Goal: Task Accomplishment & Management: Manage account settings

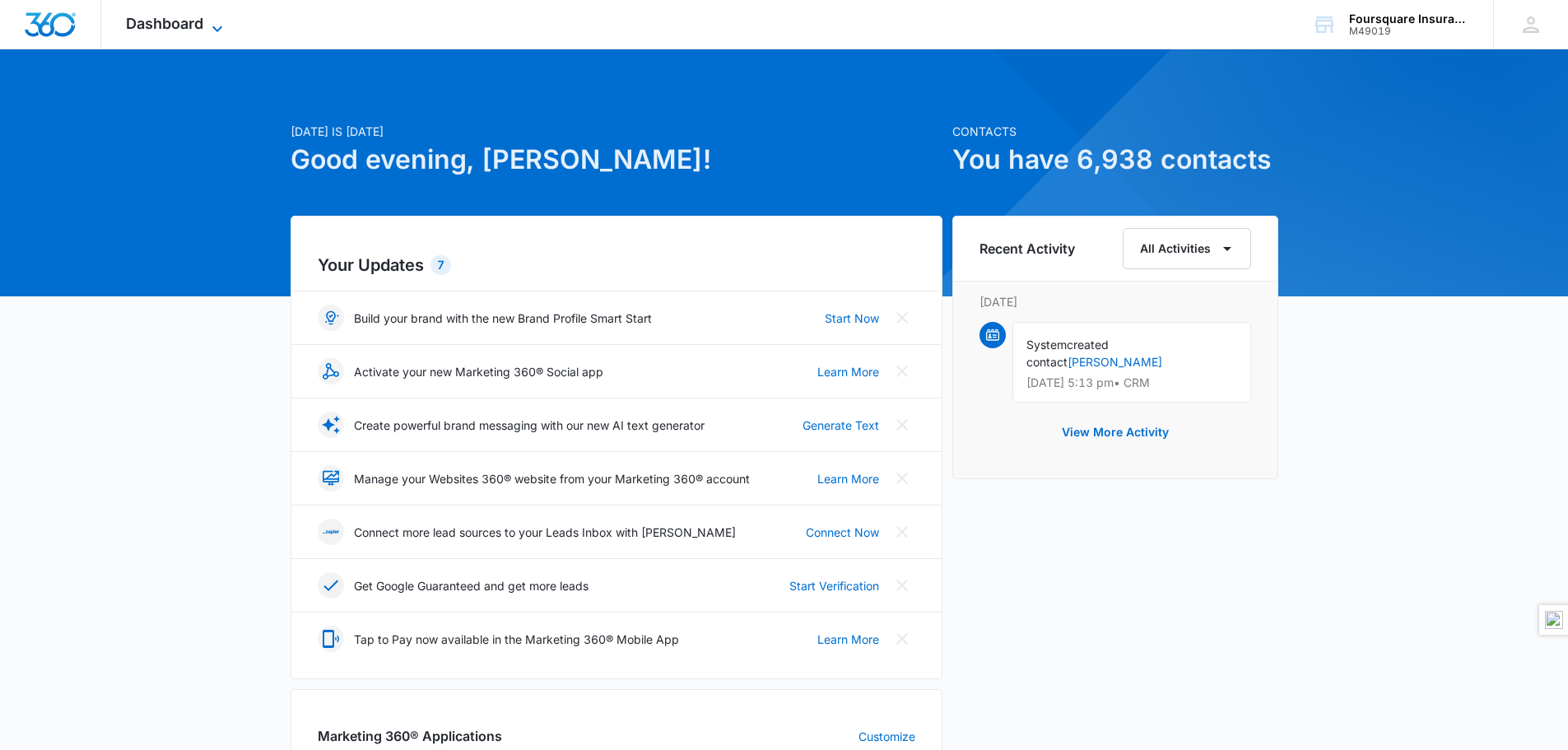
click at [219, 22] on icon at bounding box center [217, 29] width 20 height 20
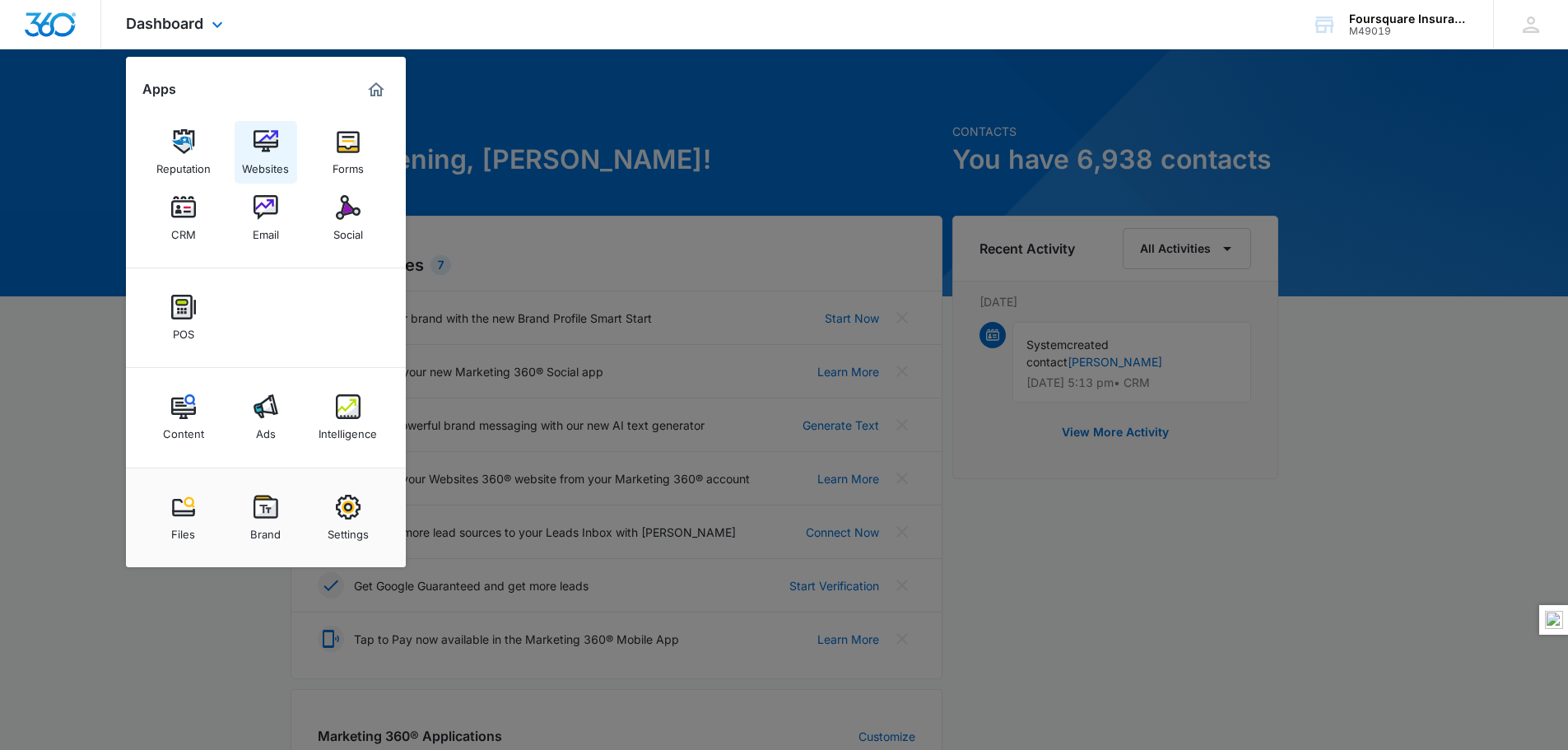
click at [276, 143] on img at bounding box center [266, 141] width 25 height 25
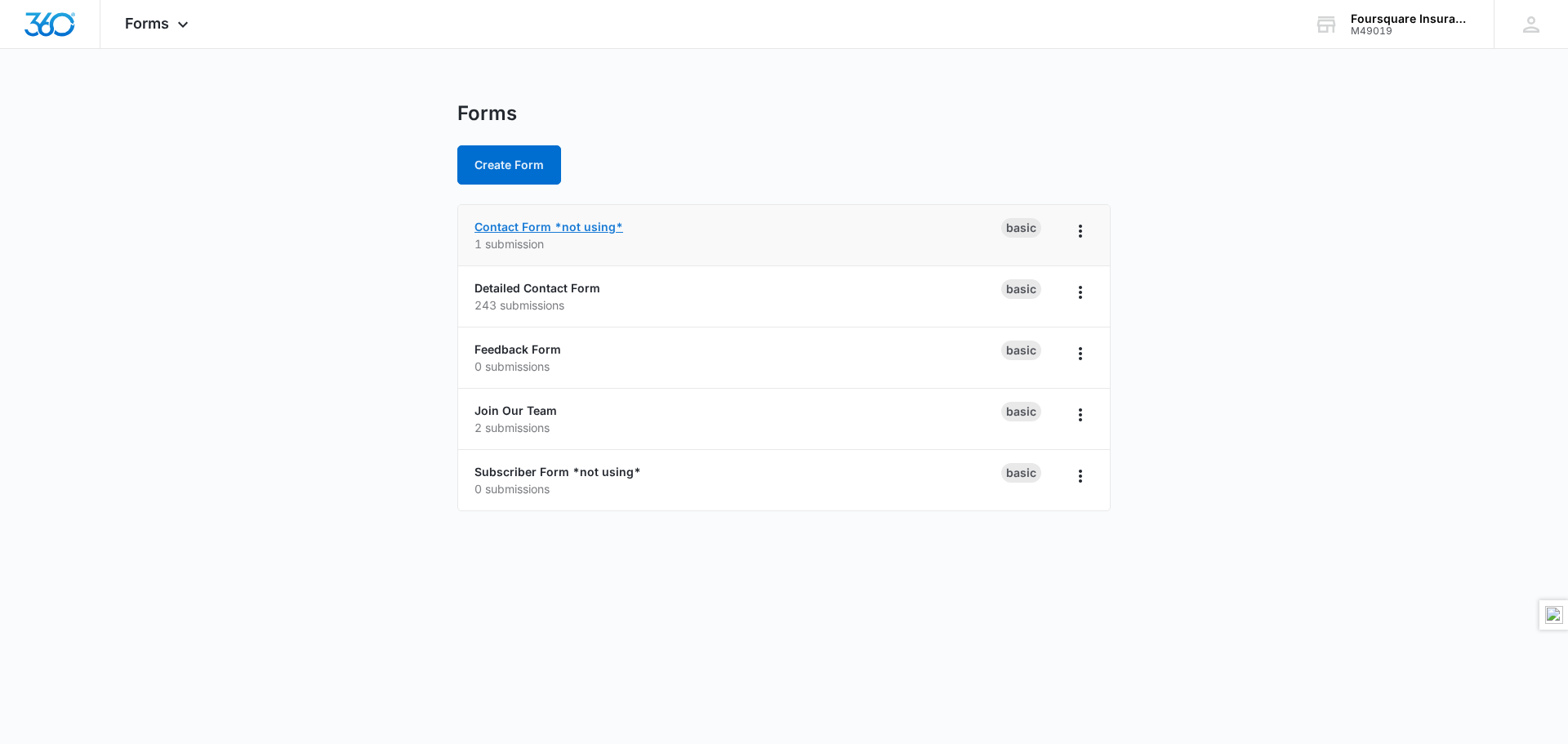
click at [536, 230] on link "Contact Form *not using*" at bounding box center [549, 226] width 149 height 14
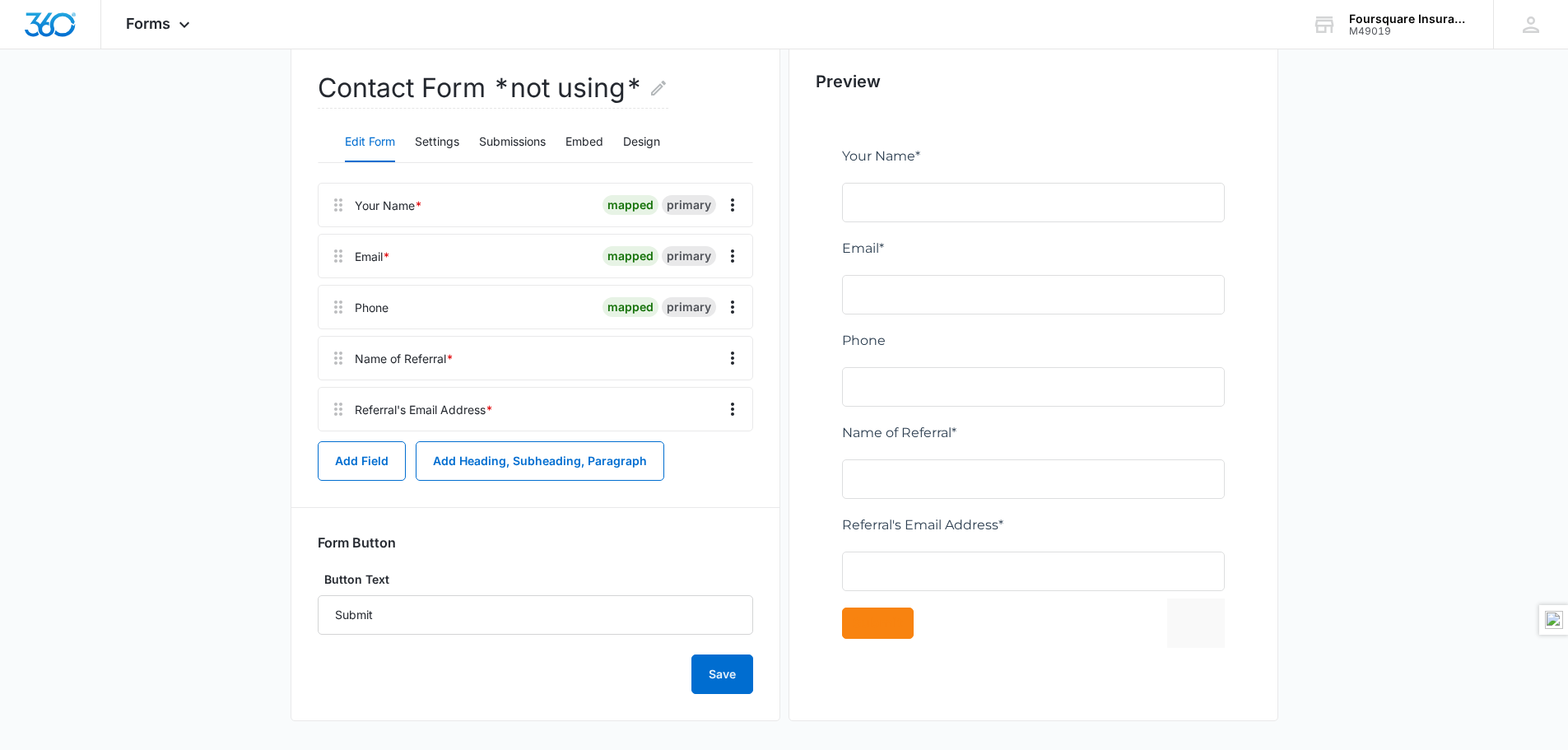
scroll to position [212, 0]
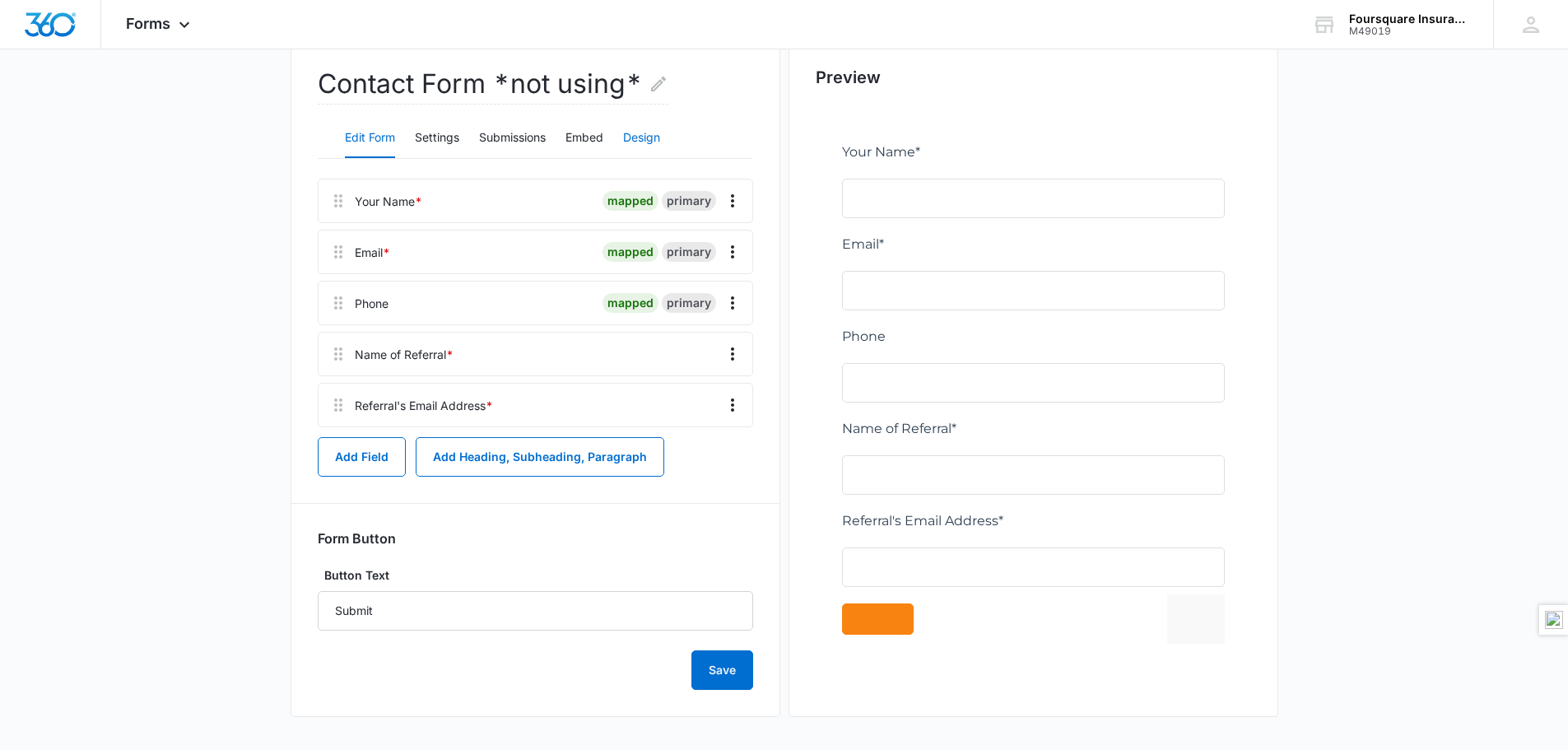
click at [637, 134] on button "Design" at bounding box center [642, 137] width 37 height 39
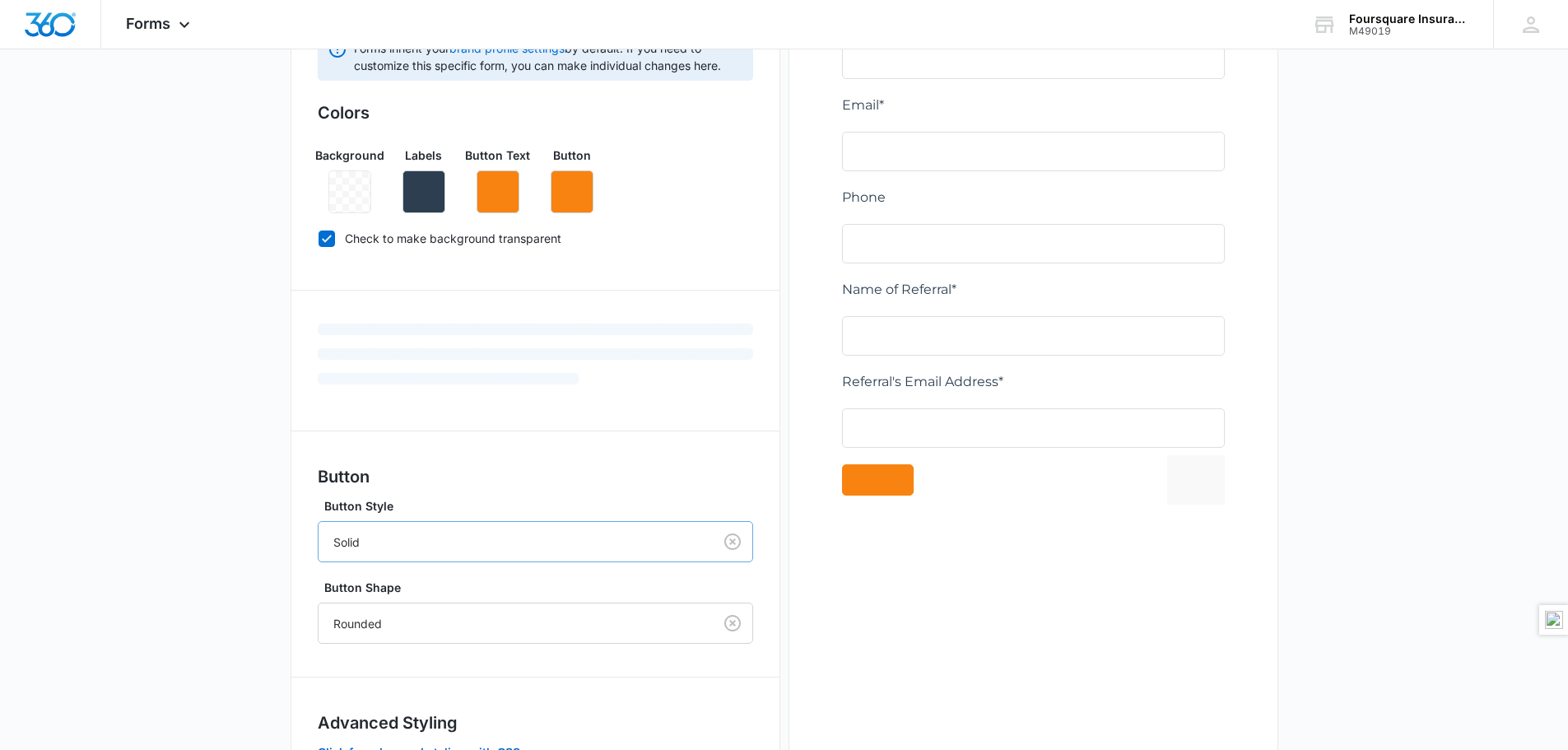
scroll to position [460, 0]
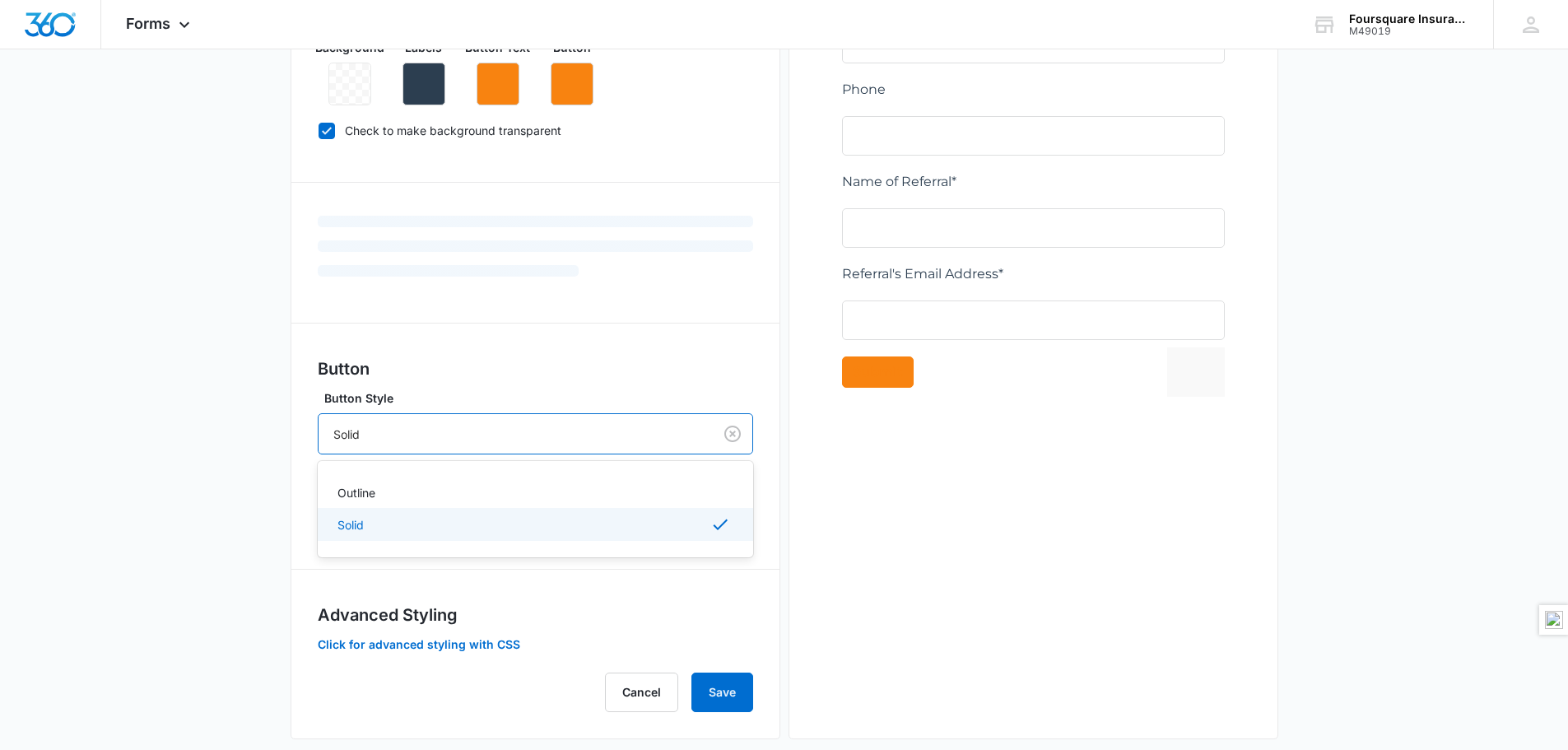
click at [632, 436] on div at bounding box center [511, 434] width 358 height 21
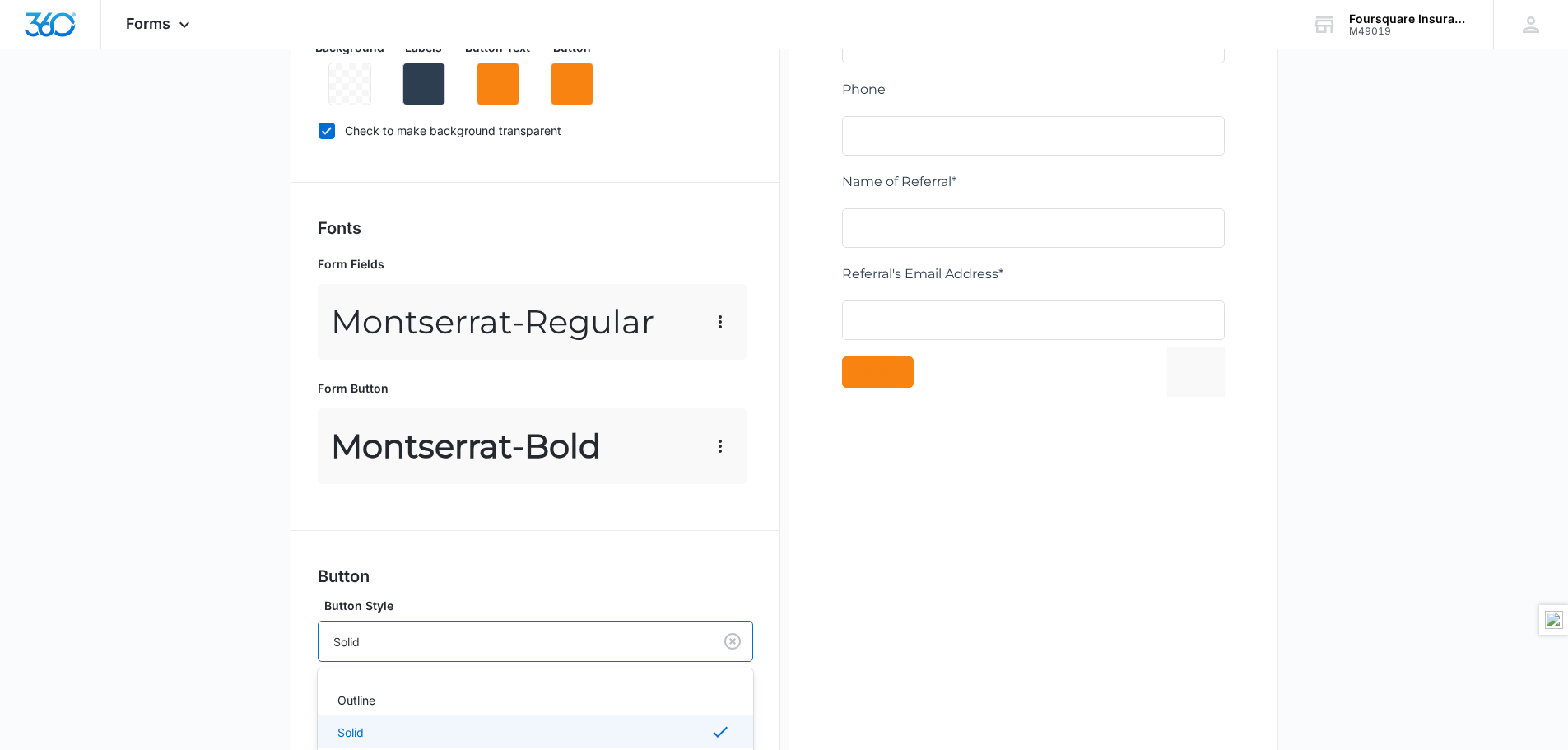
scroll to position [542, 0]
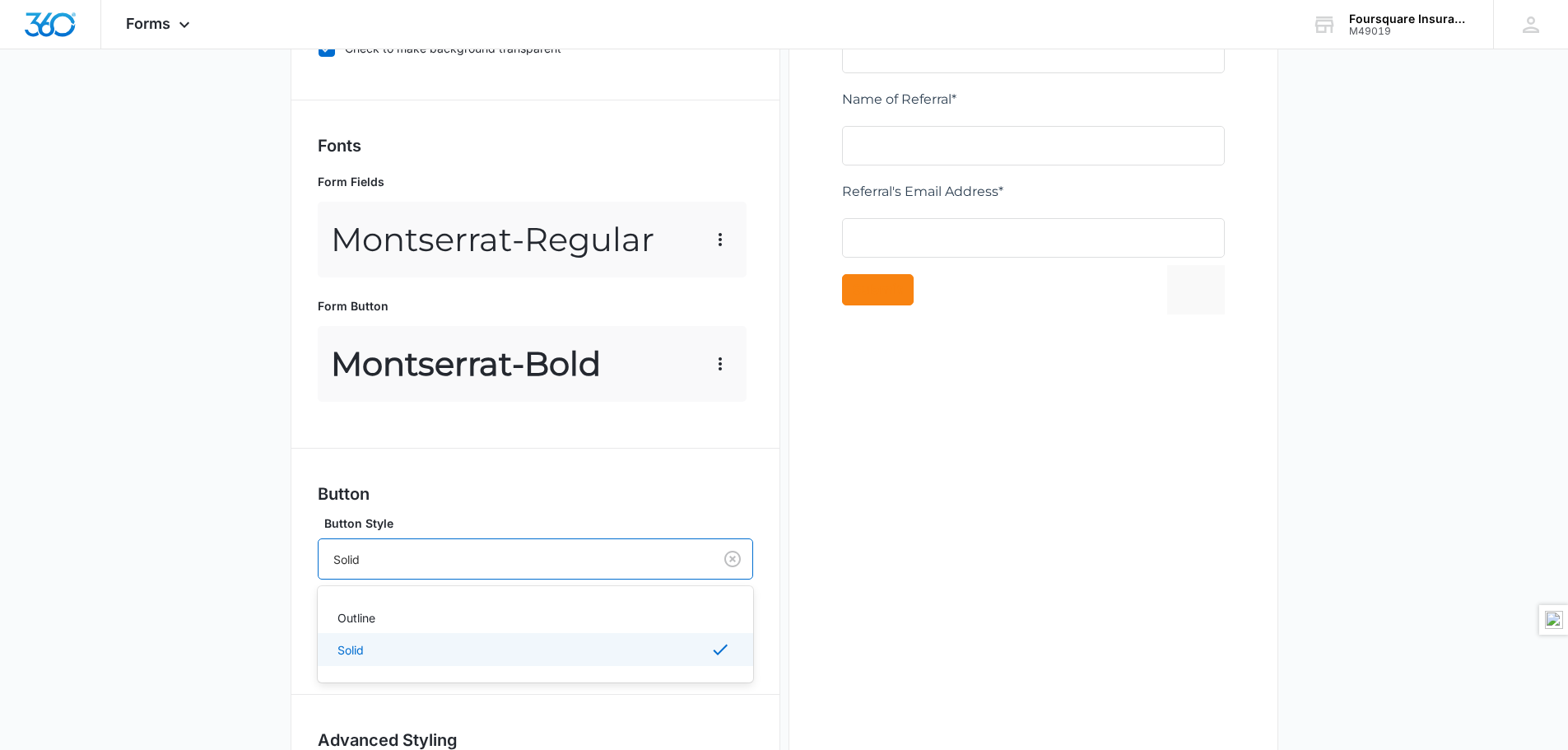
click at [661, 545] on div "Solid" at bounding box center [515, 559] width 394 height 37
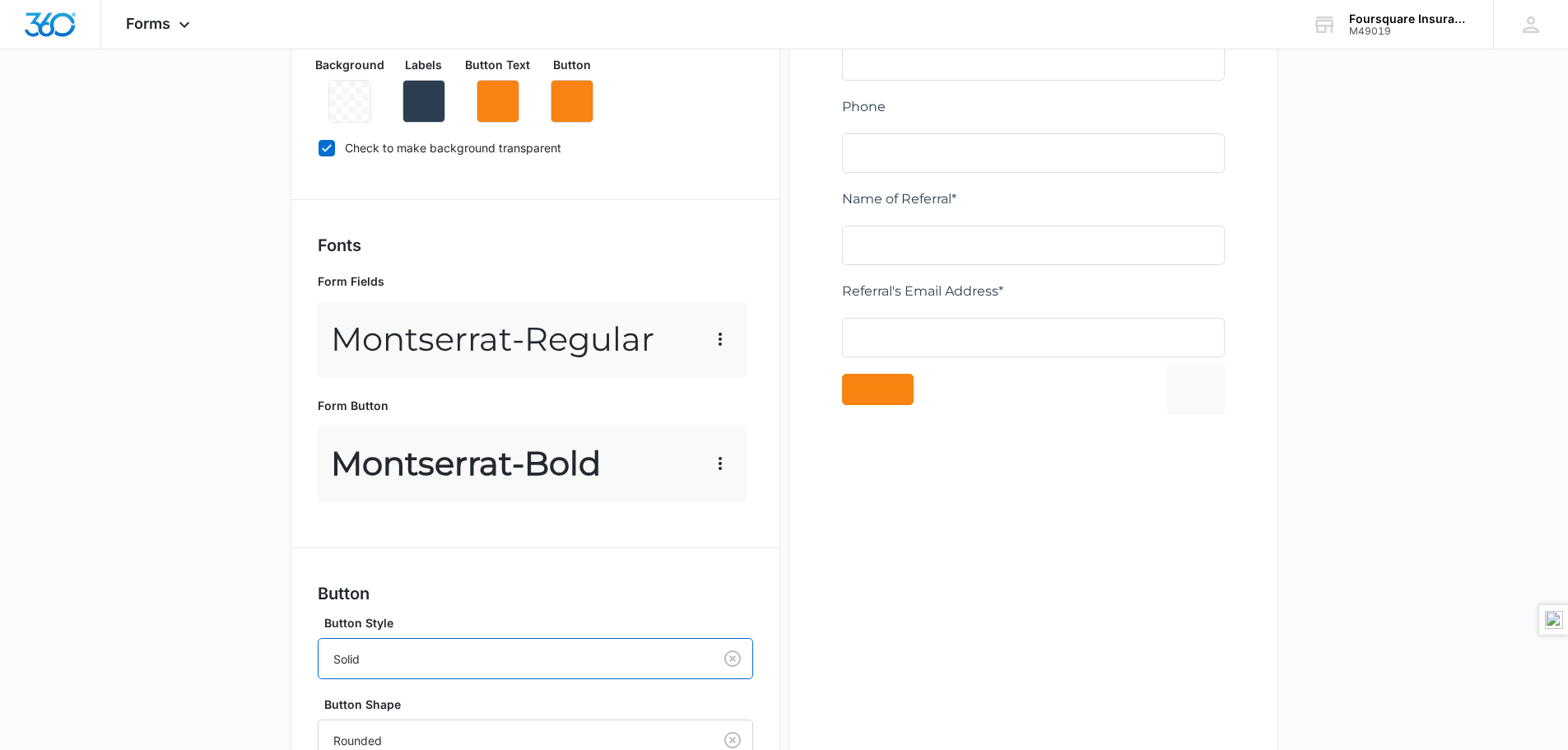
scroll to position [195, 0]
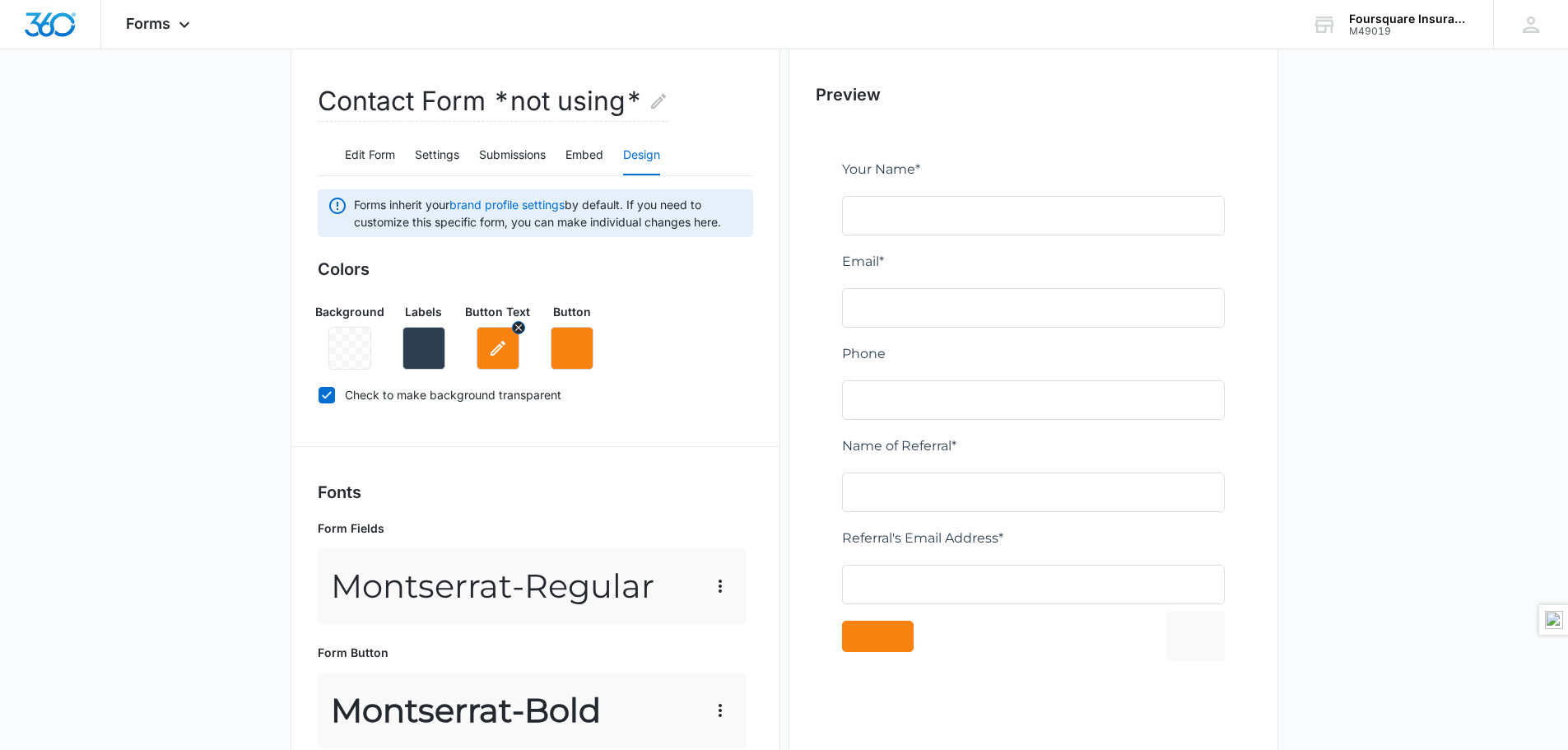
click at [491, 338] on button "button" at bounding box center [498, 348] width 43 height 43
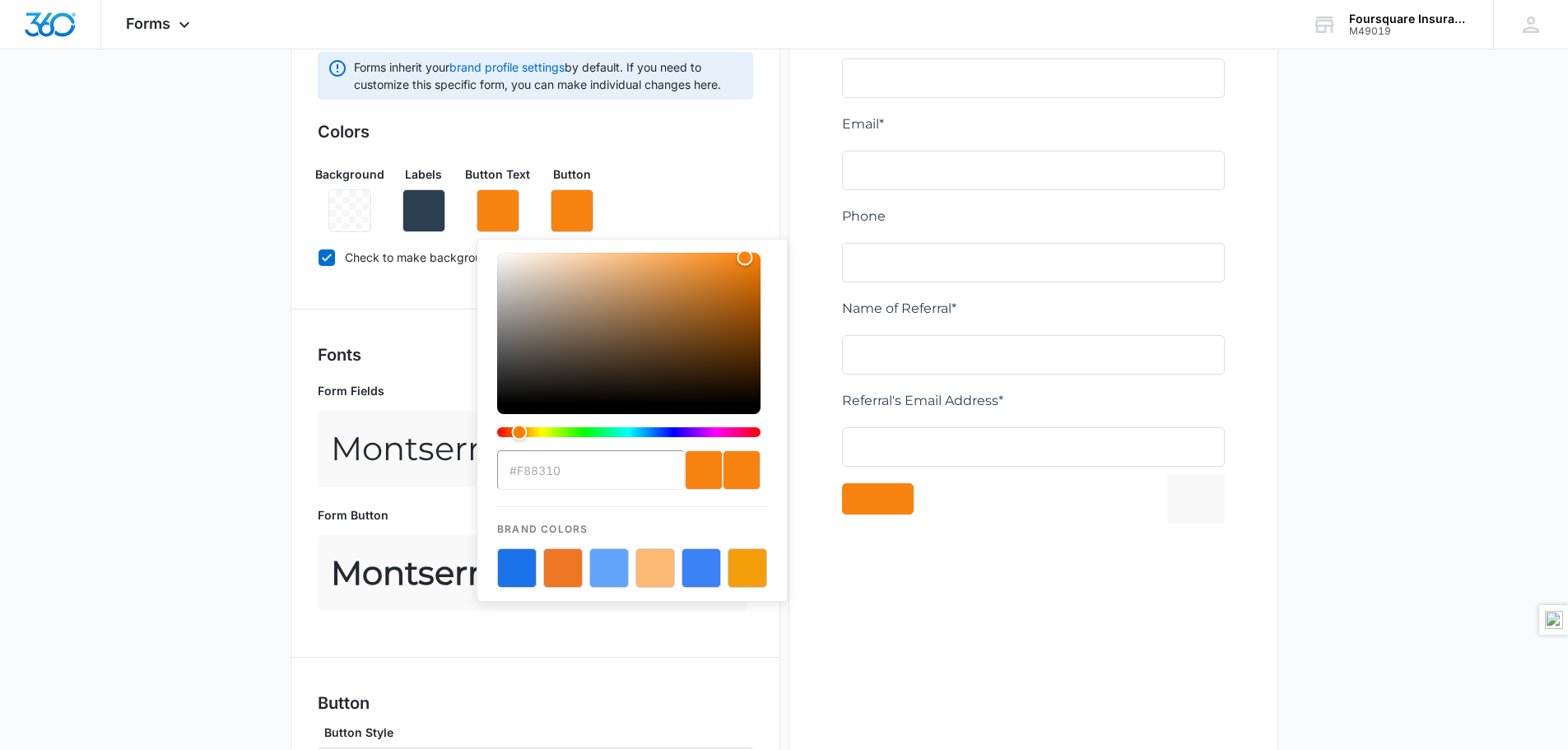
scroll to position [334, 0]
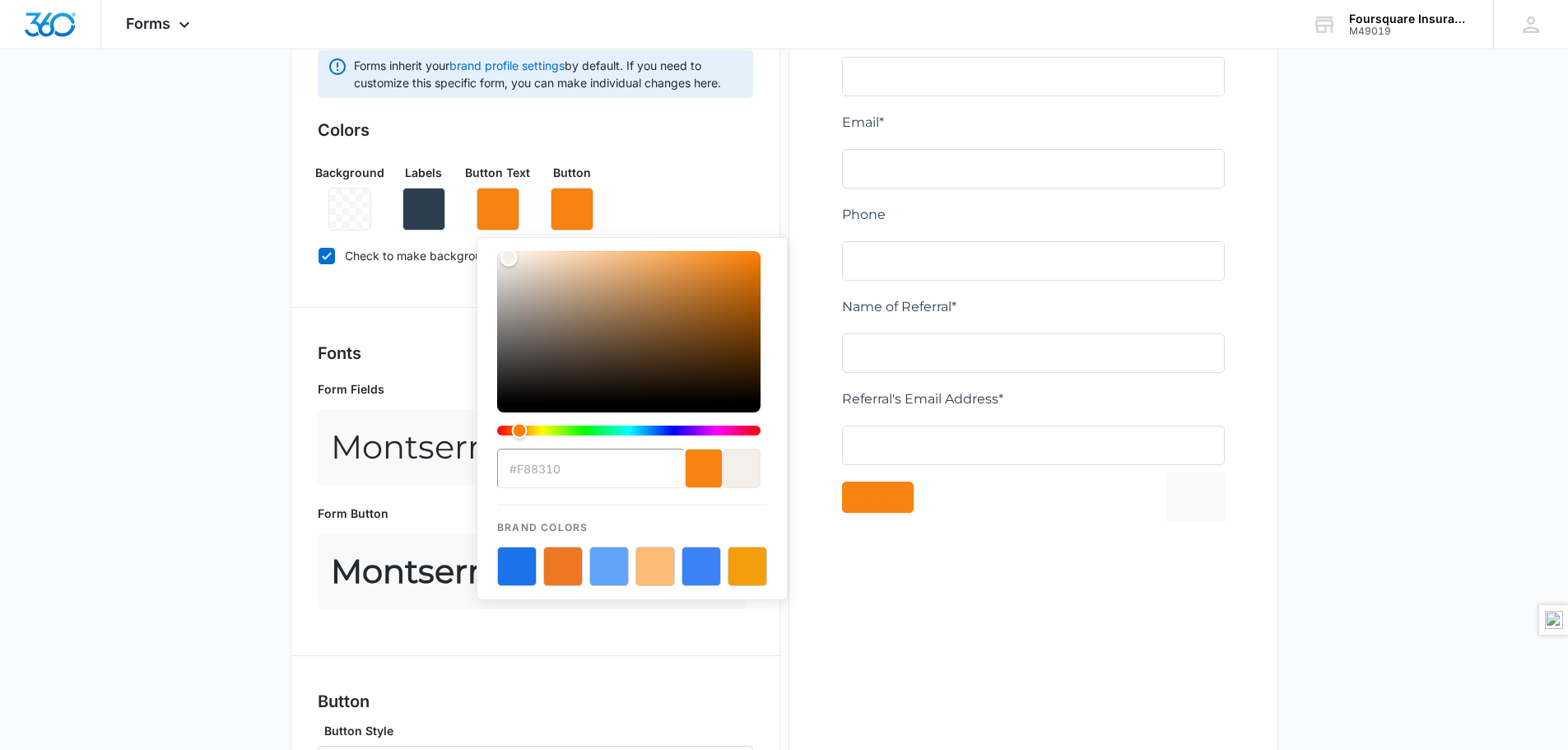
click at [509, 258] on div "Color" at bounding box center [628, 327] width 263 height 151
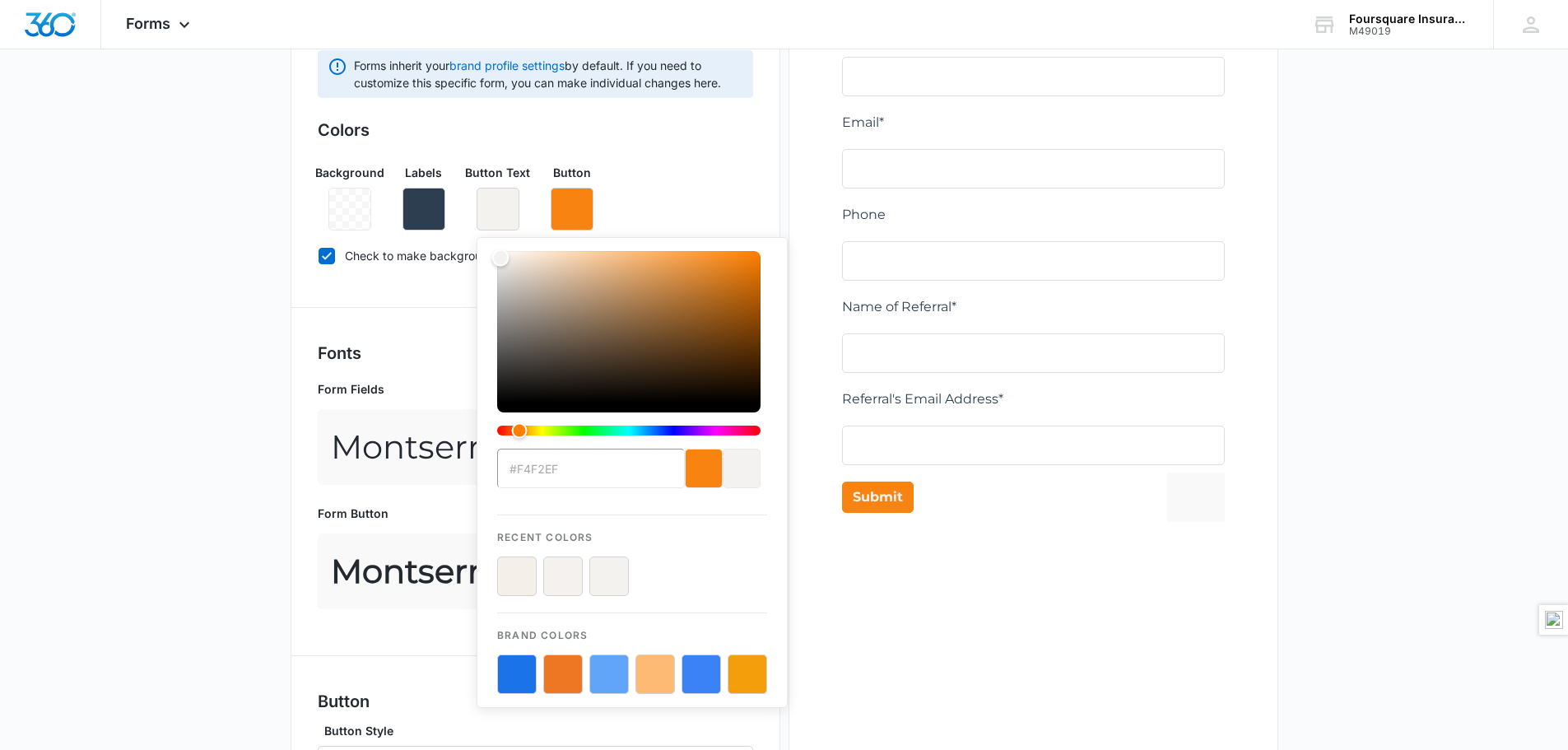
type input "#f4f2f1"
click at [501, 258] on div "Color" at bounding box center [501, 258] width 17 height 17
click at [659, 573] on button "color-picker-container" at bounding box center [654, 575] width 39 height 39
click at [849, 617] on div "Preview" at bounding box center [1033, 489] width 490 height 1166
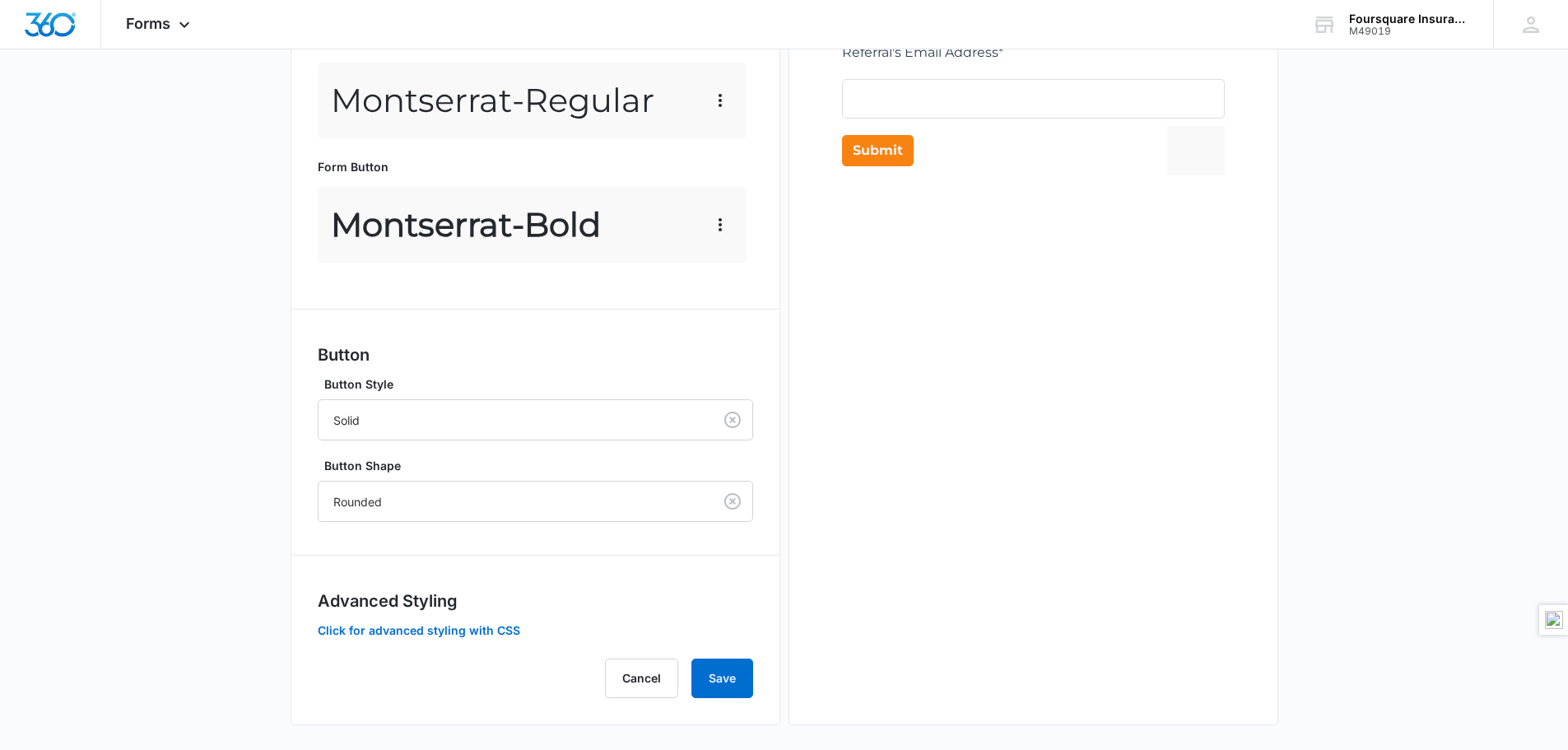
scroll to position [689, 0]
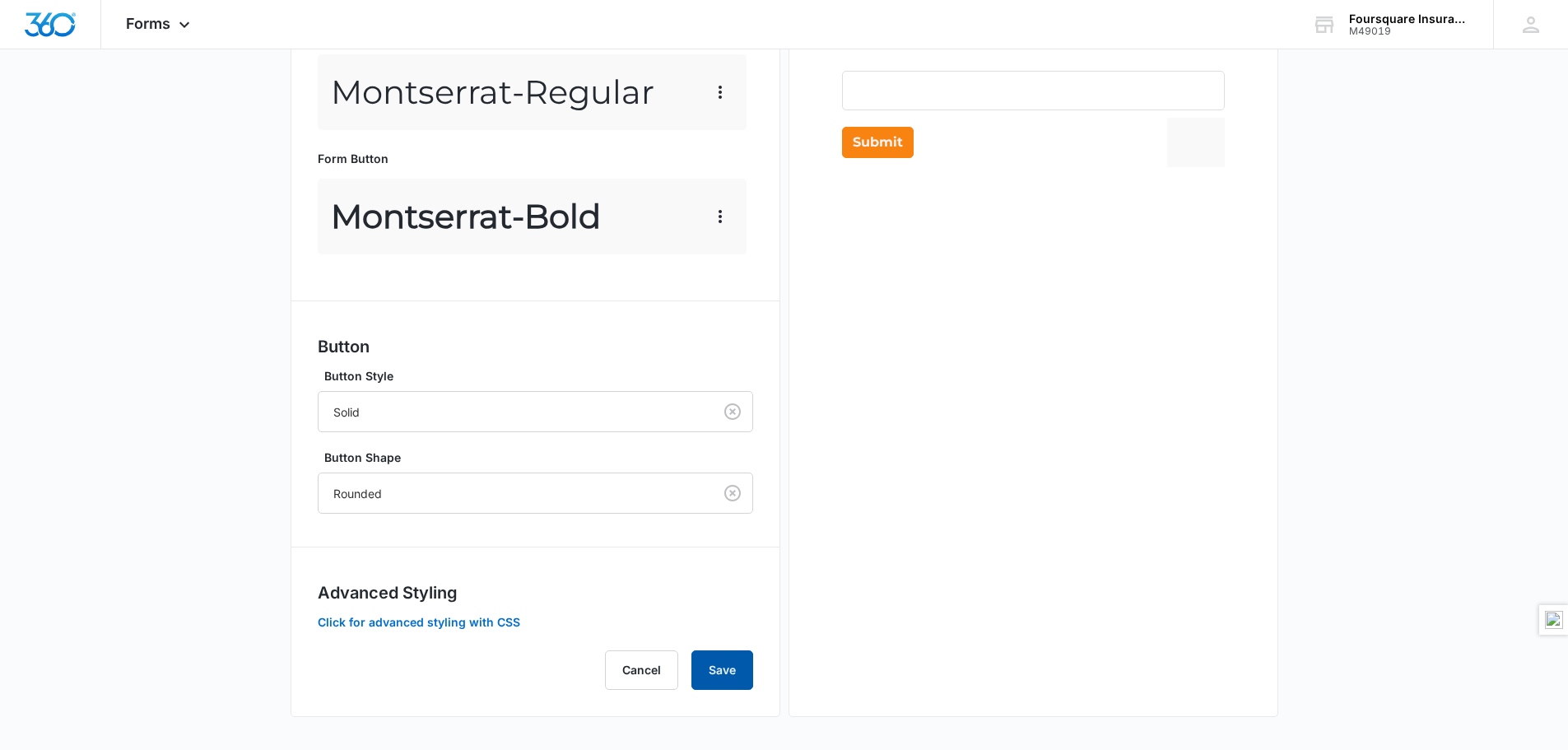
click at [736, 674] on button "Save" at bounding box center [723, 670] width 62 height 39
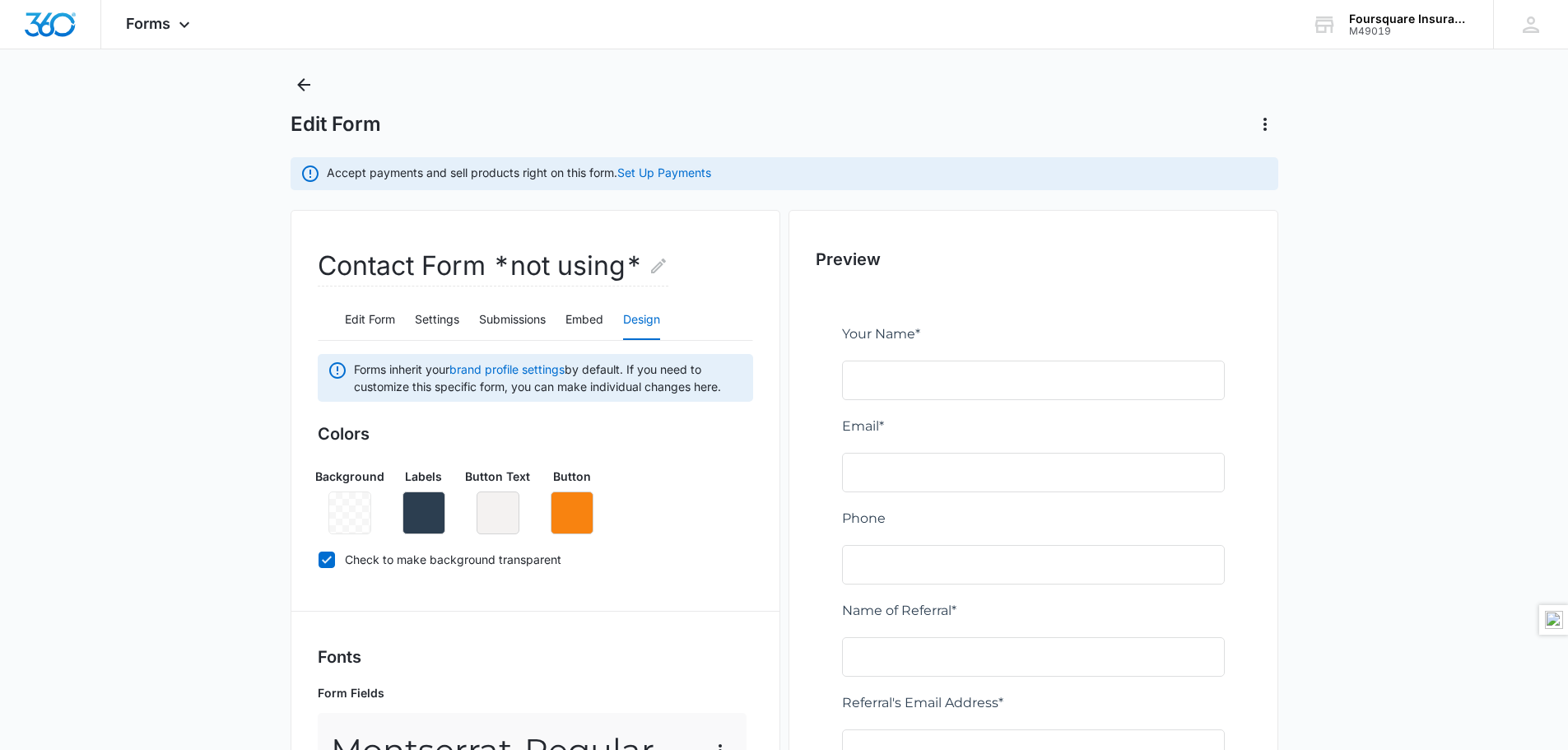
scroll to position [0, 0]
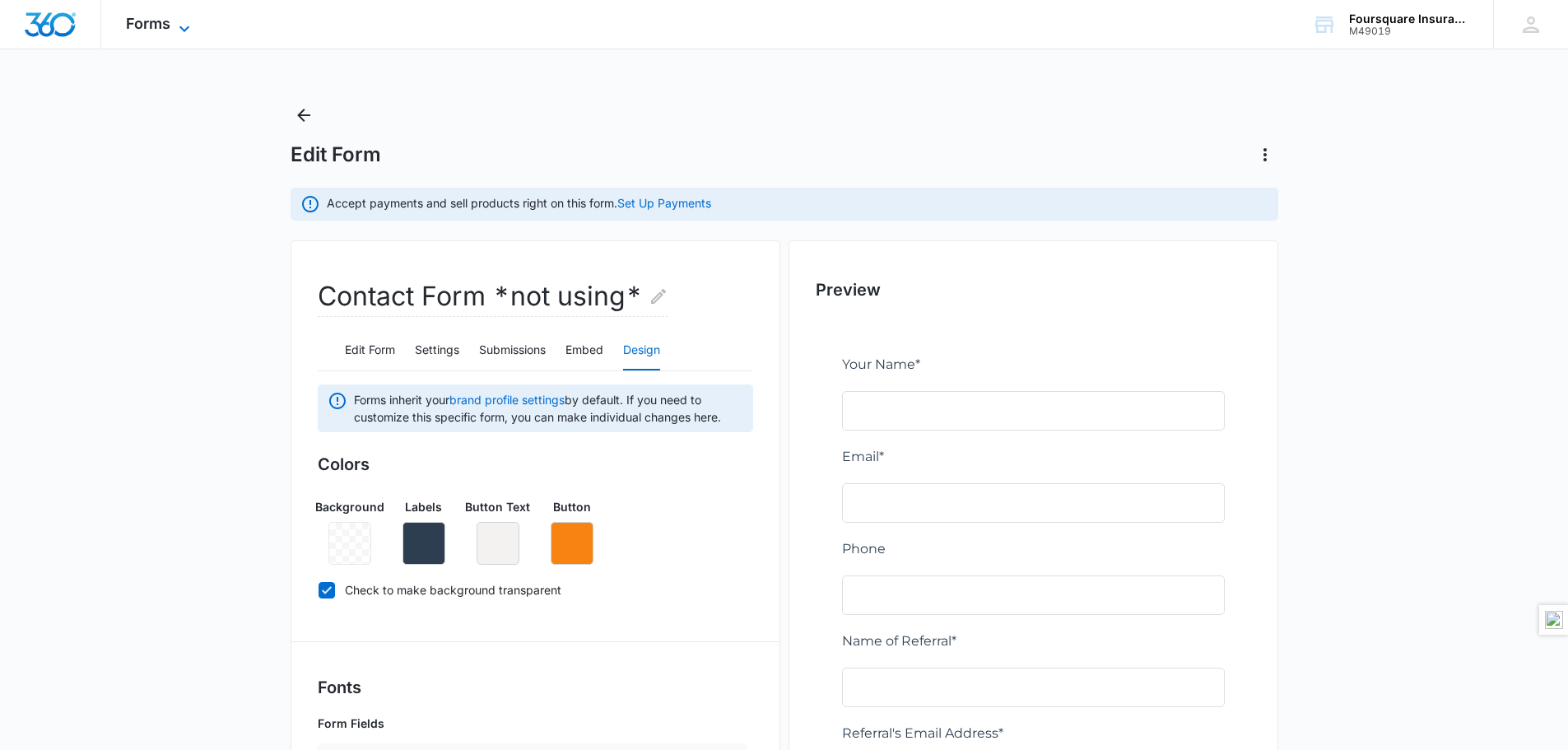
click at [185, 30] on icon at bounding box center [184, 28] width 10 height 5
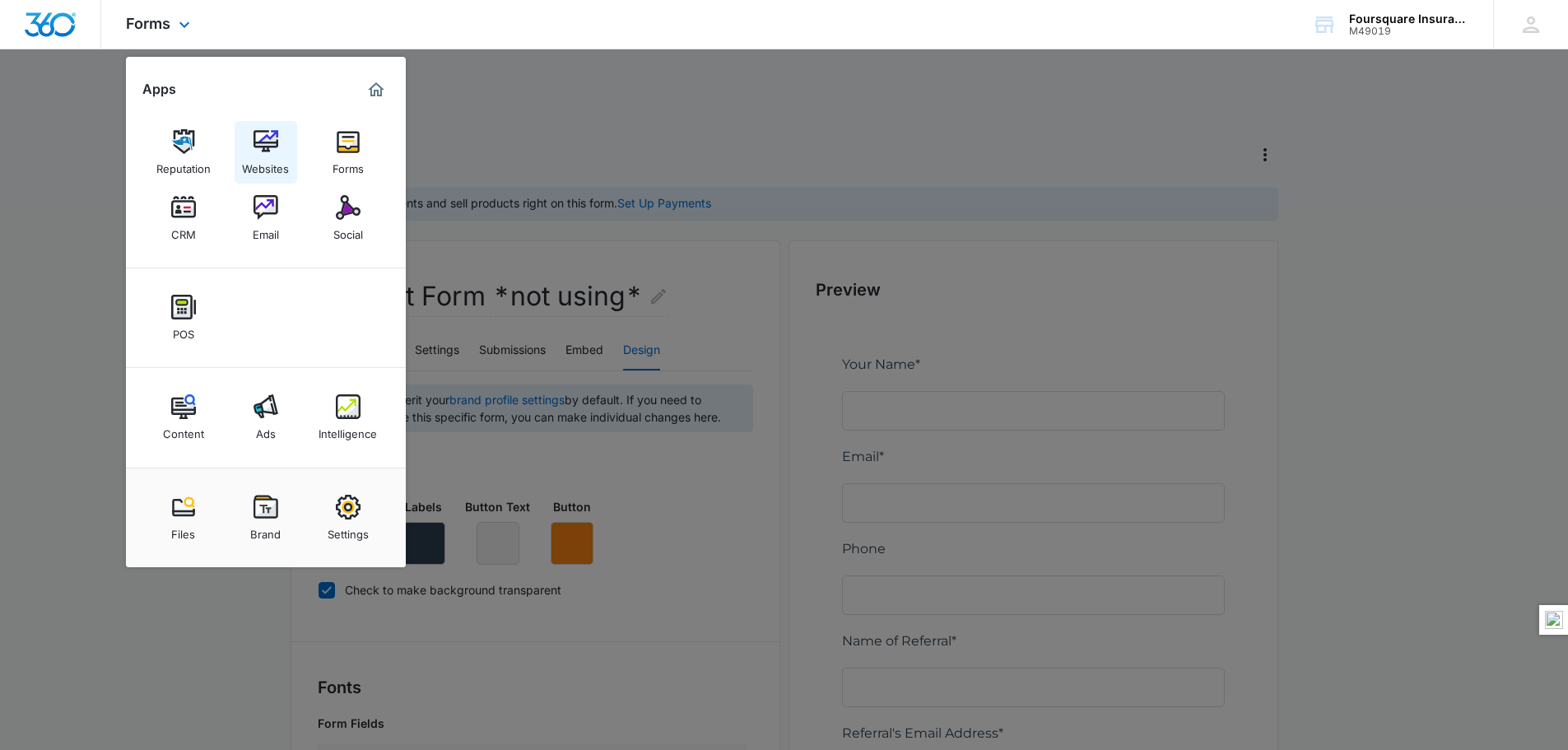
click at [263, 143] on img at bounding box center [266, 141] width 25 height 25
